Goal: Task Accomplishment & Management: Use online tool/utility

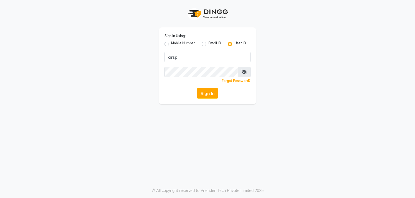
click at [206, 100] on div "Sign In Using: Mobile Number Email ID User ID arsp Remember me Forgot Password?…" at bounding box center [207, 65] width 97 height 77
click at [206, 96] on button "Sign In" at bounding box center [207, 93] width 21 height 11
click at [207, 95] on button "Sign In" at bounding box center [207, 93] width 21 height 11
click at [245, 73] on icon at bounding box center [245, 72] width 6 height 4
click at [206, 92] on button "Sign In" at bounding box center [207, 93] width 21 height 11
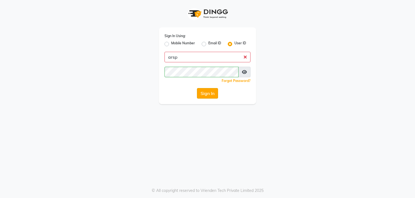
click at [206, 92] on button "Sign In" at bounding box center [207, 93] width 21 height 11
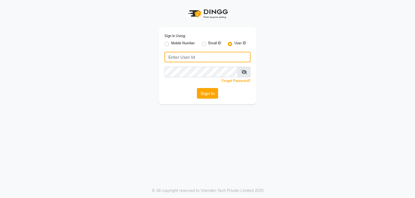
type input "arsp"
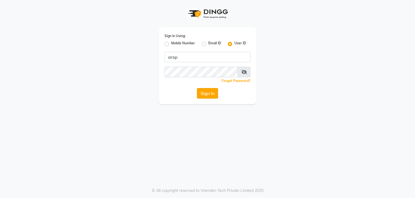
click at [204, 94] on button "Sign In" at bounding box center [207, 93] width 21 height 11
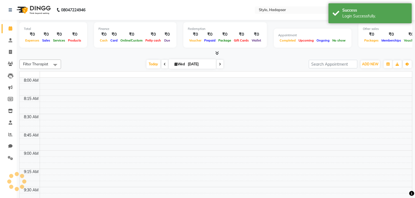
select select "en"
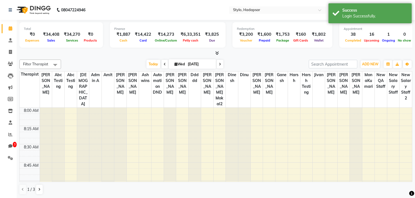
click at [42, 64] on span "Filter Therapist" at bounding box center [35, 64] width 25 height 4
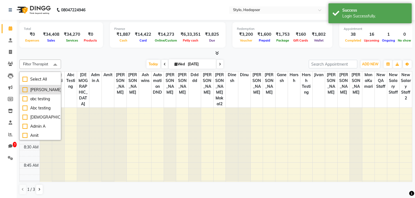
click at [36, 90] on div "aadi manav" at bounding box center [40, 90] width 36 height 6
checkbox input "true"
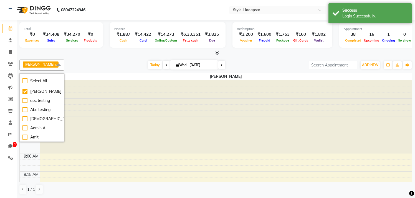
click at [257, 61] on div "Today Wed Sep 03, 2025" at bounding box center [186, 65] width 239 height 8
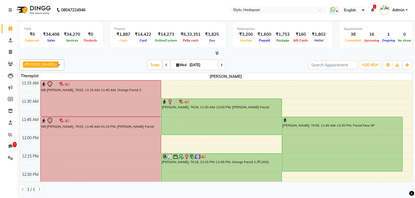
scroll to position [237, 0]
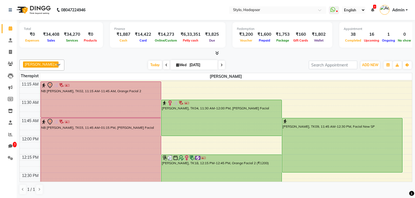
click at [54, 64] on span at bounding box center [58, 65] width 11 height 11
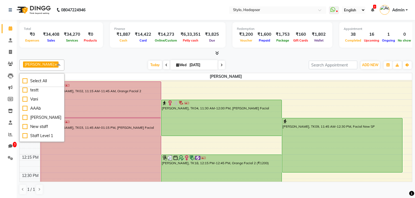
scroll to position [566, 0]
click at [27, 109] on div "AAAb" at bounding box center [41, 107] width 39 height 6
checkbox input "true"
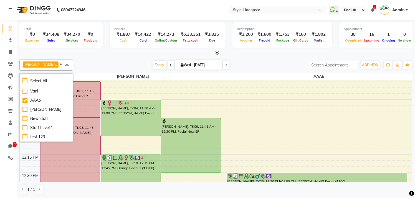
click at [253, 54] on div at bounding box center [215, 54] width 393 height 6
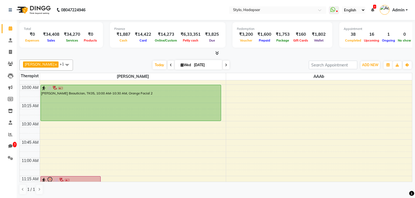
scroll to position [142, 0]
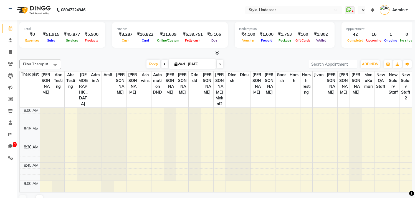
select select "en"
